Goal: Answer question/provide support

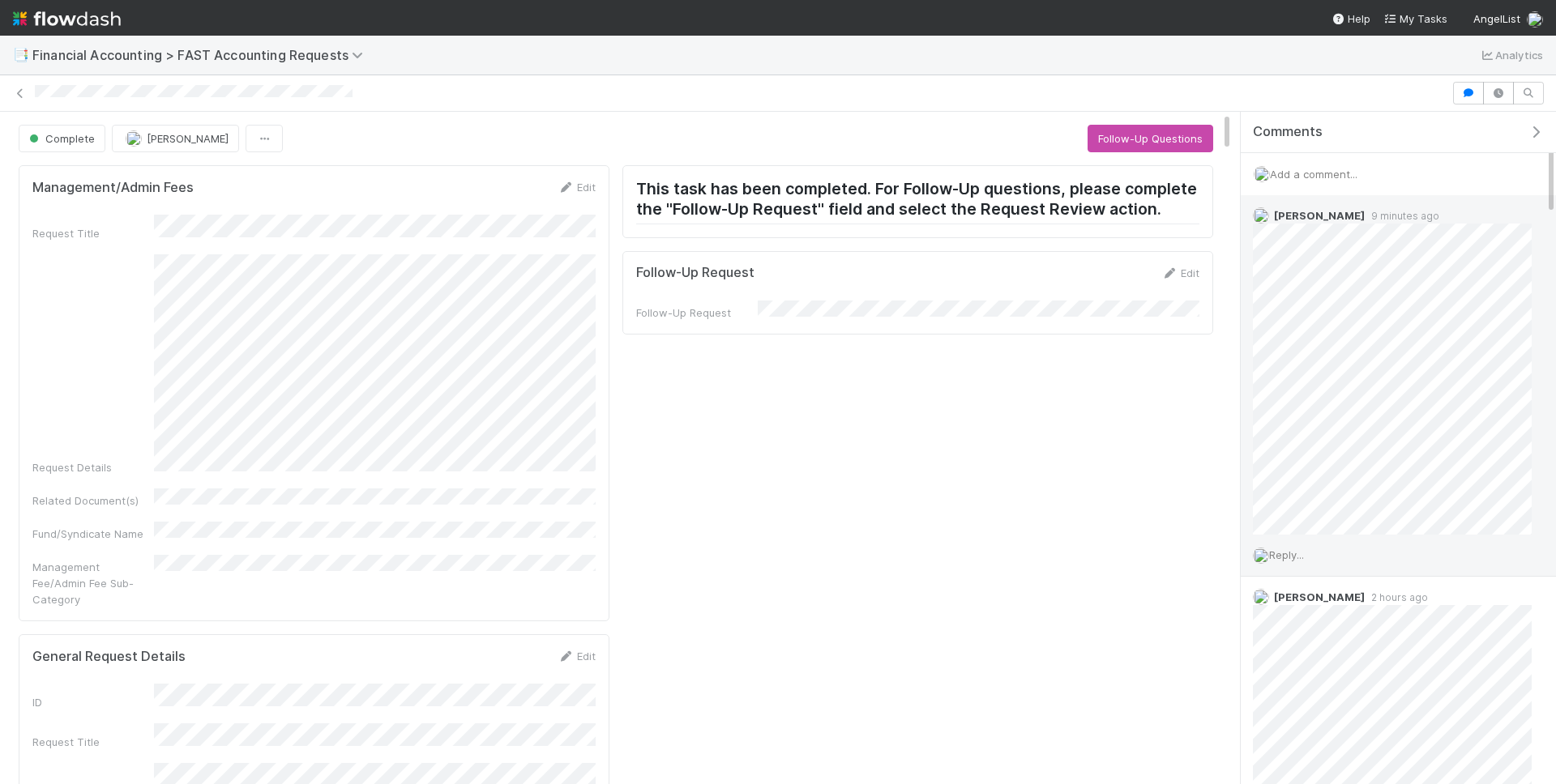
click at [1297, 552] on span "Reply..." at bounding box center [1286, 554] width 35 height 12
drag, startPoint x: 1323, startPoint y: 654, endPoint x: 1341, endPoint y: 645, distance: 20.1
click at [1323, 653] on button "Add Reply" at bounding box center [1308, 663] width 72 height 28
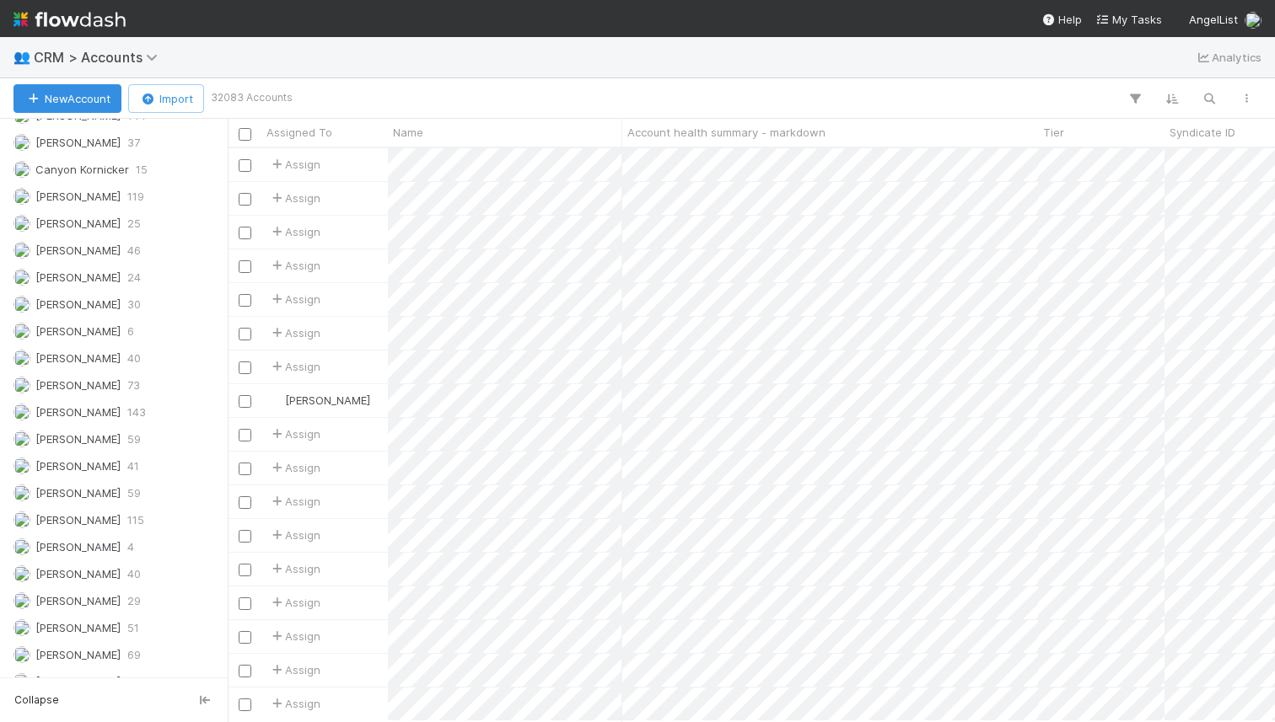
scroll to position [800, 0]
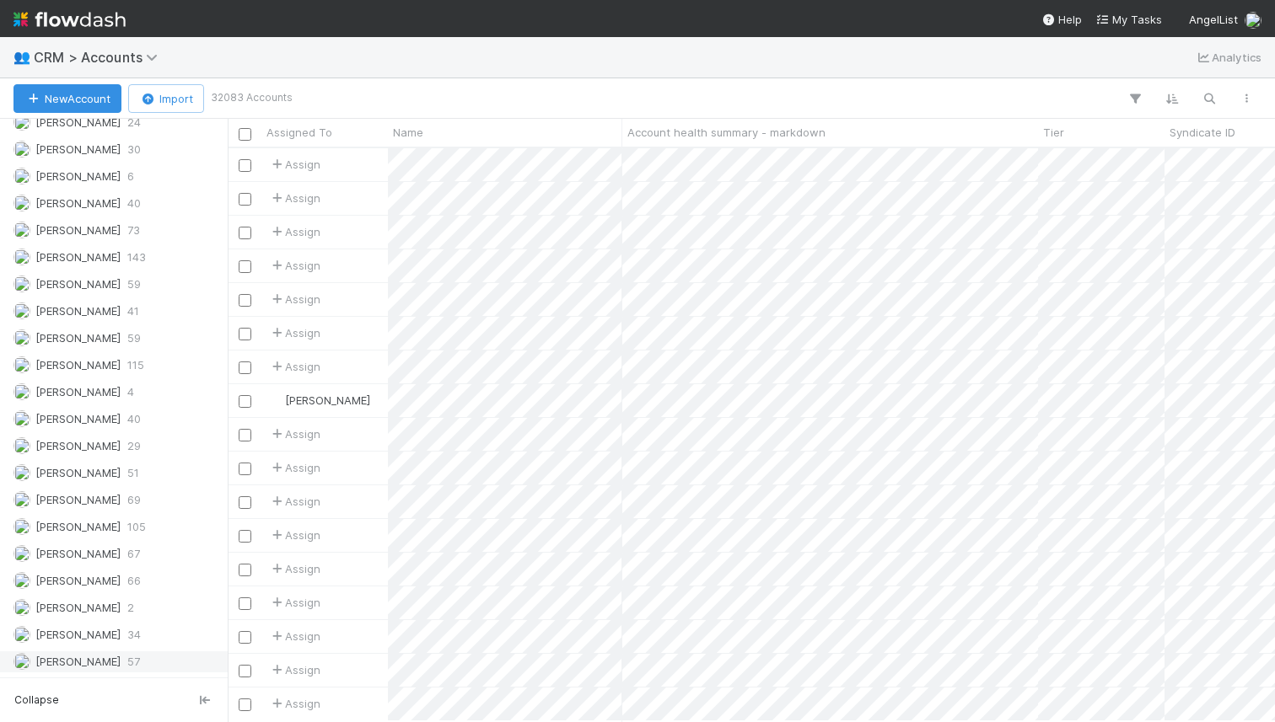
click at [93, 652] on span "[PERSON_NAME]" at bounding box center [66, 662] width 107 height 21
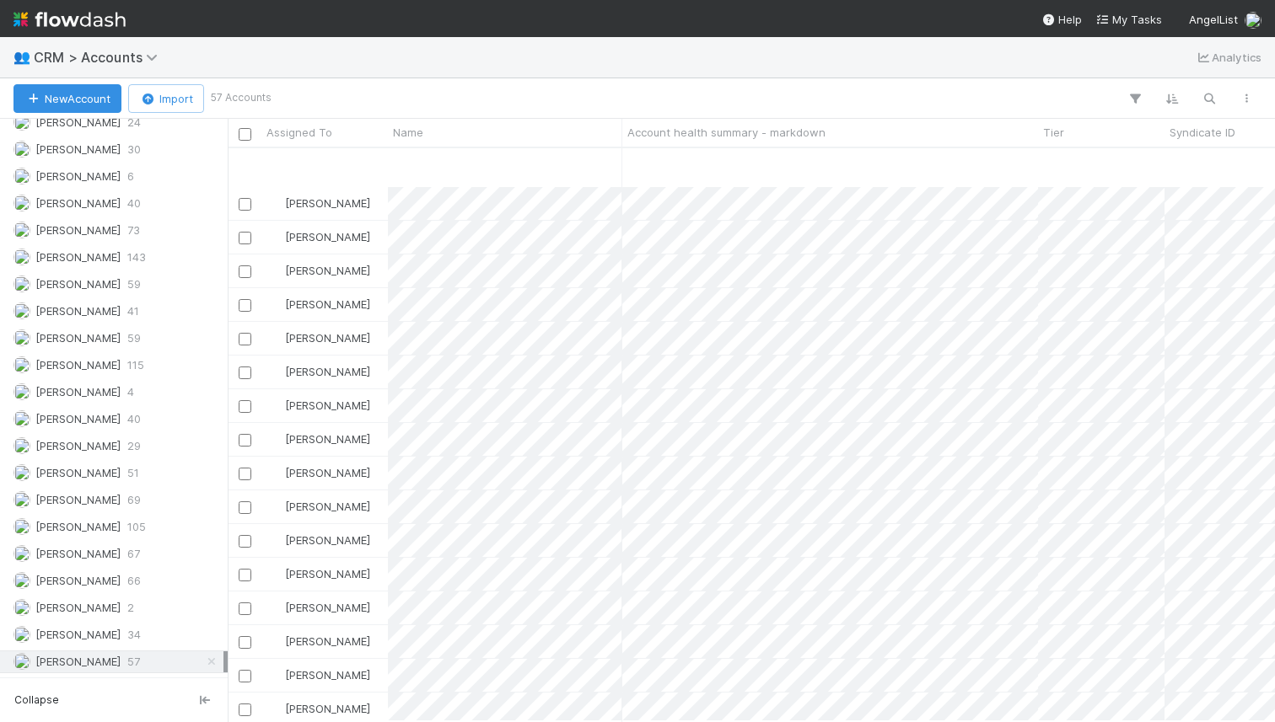
scroll to position [580, 0]
